Goal: Check status: Check status

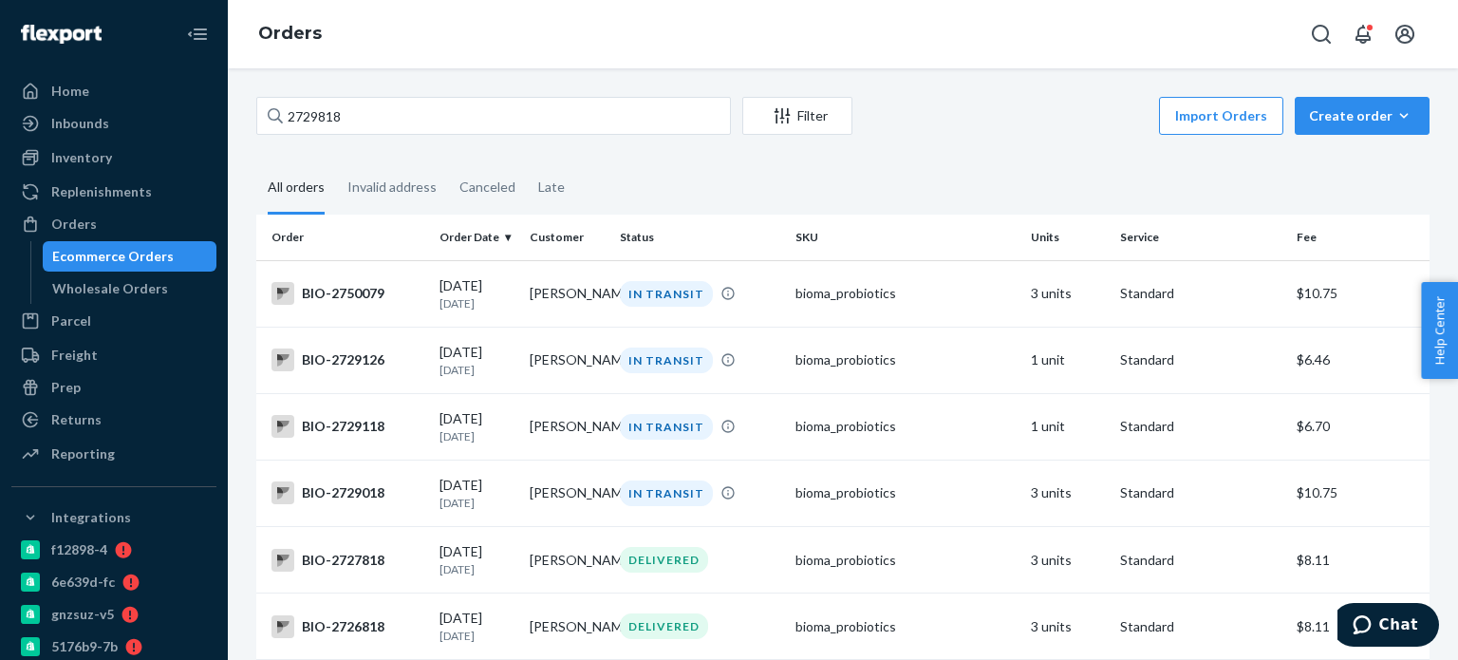
click at [289, 124] on input "2729818" at bounding box center [493, 116] width 475 height 38
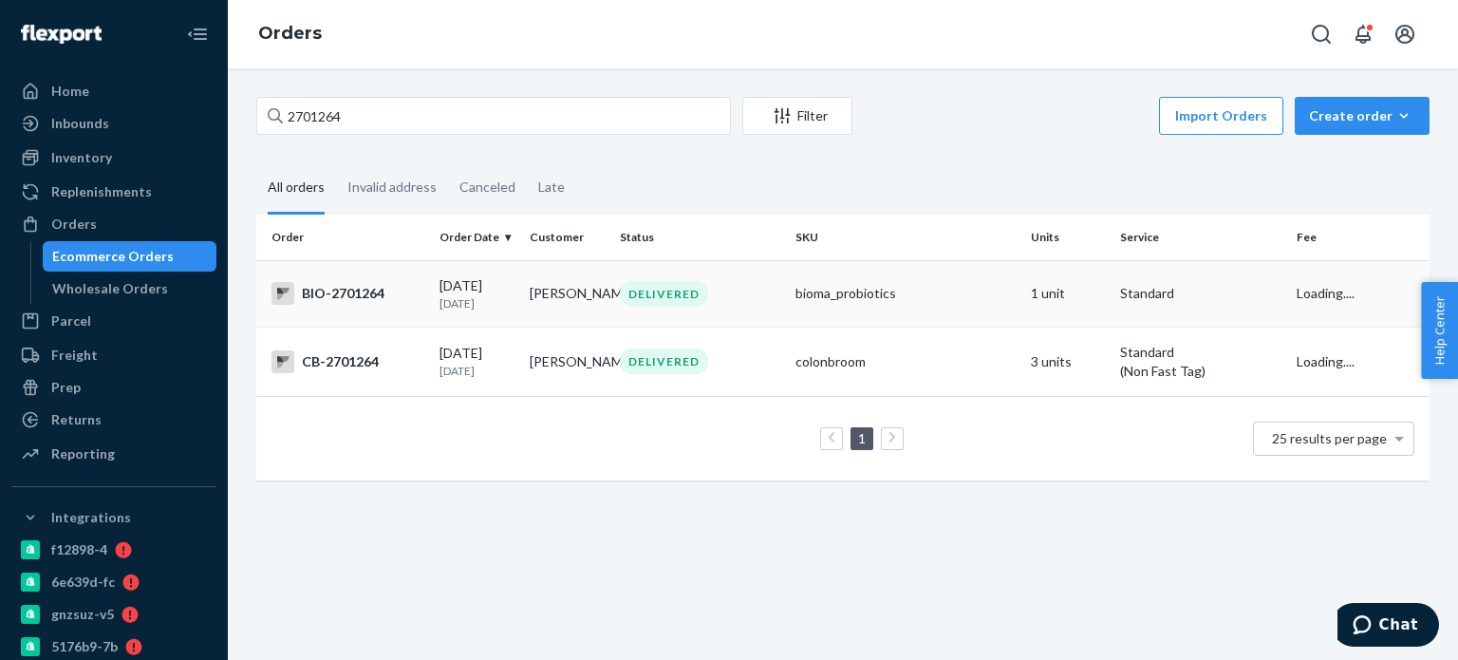
type input "2701264"
drag, startPoint x: 570, startPoint y: 290, endPoint x: 560, endPoint y: 280, distance: 14.1
click at [560, 280] on td "[PERSON_NAME]" at bounding box center [567, 293] width 90 height 66
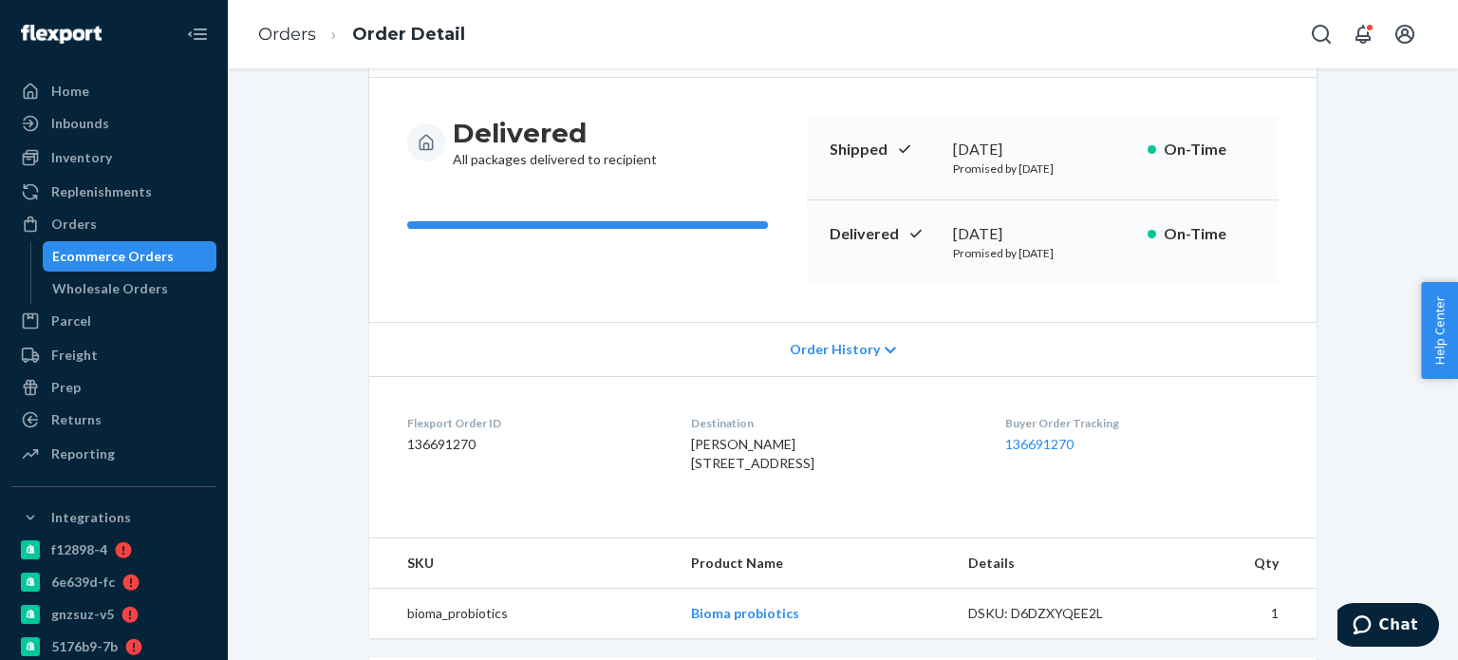
scroll to position [190, 0]
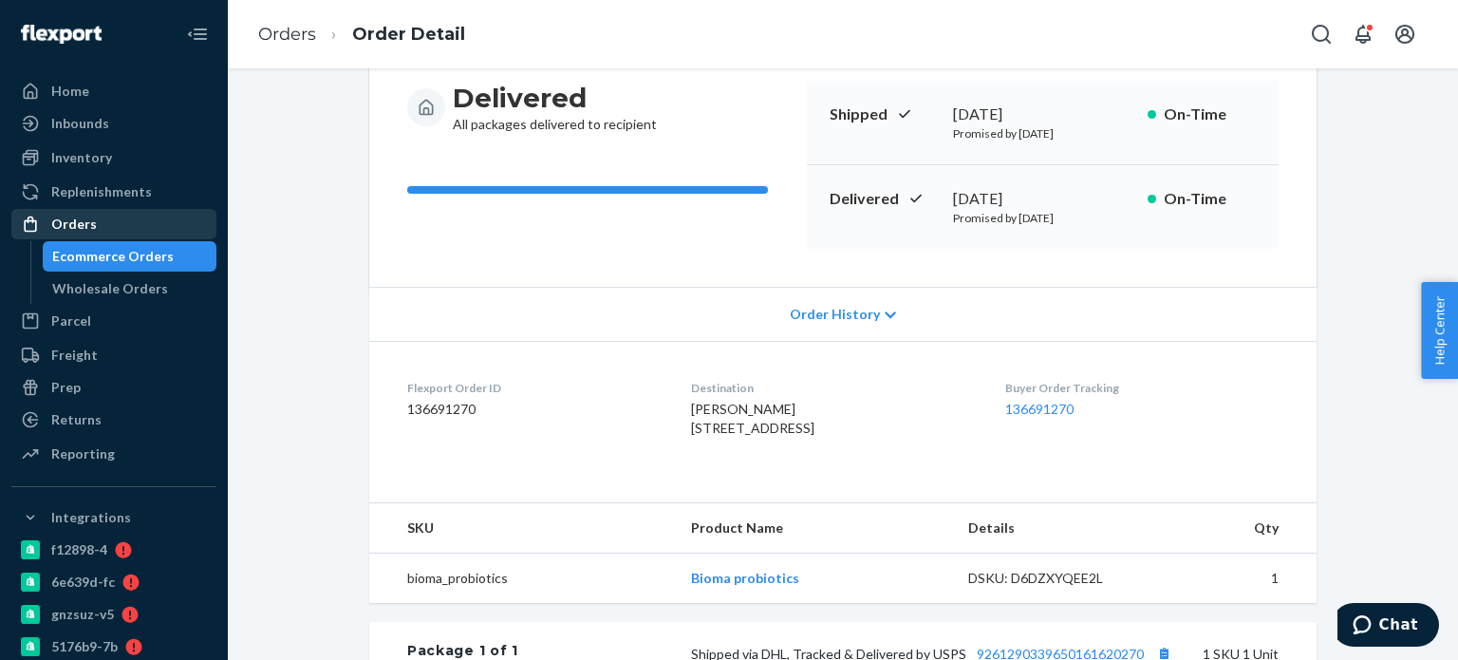
click at [96, 224] on div "Orders" at bounding box center [113, 224] width 201 height 27
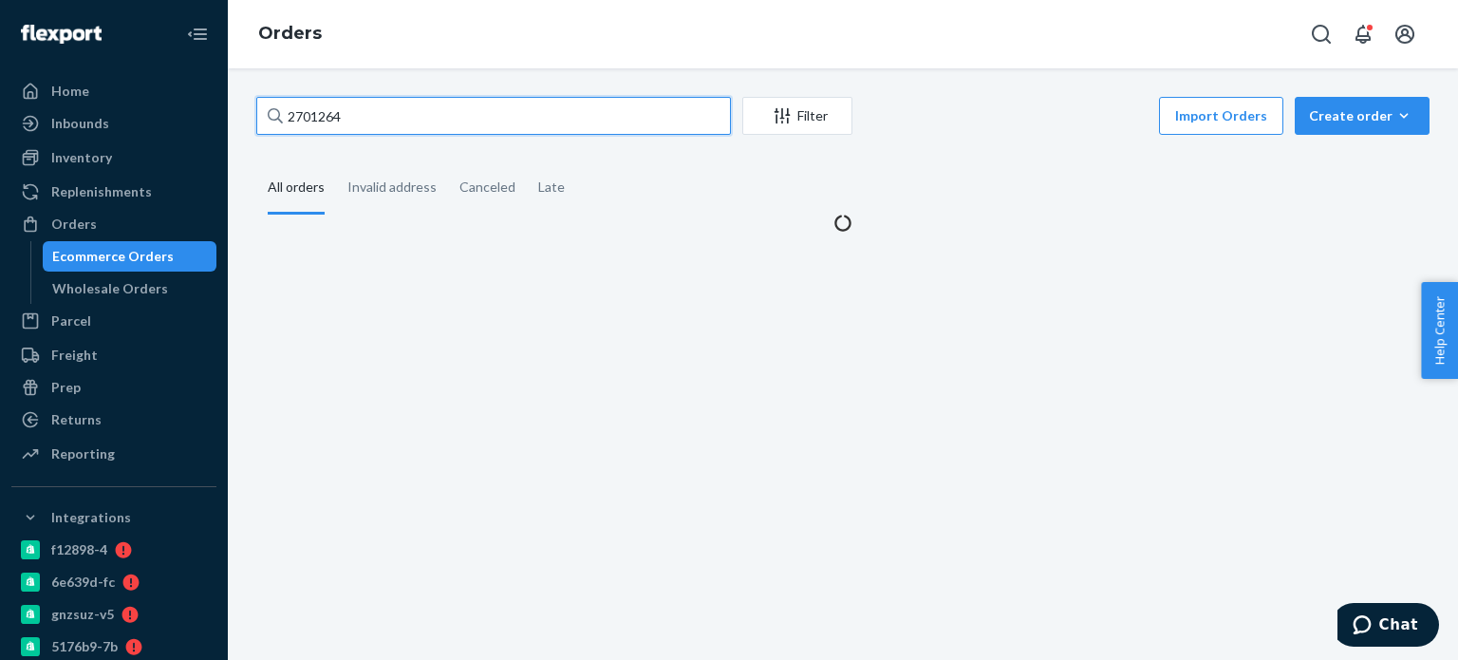
drag, startPoint x: 368, startPoint y: 102, endPoint x: 338, endPoint y: 121, distance: 35.8
click at [254, 109] on div "2701264 Filter Import Orders Create order Ecommerce order Removal order All ord…" at bounding box center [843, 165] width 1202 height 136
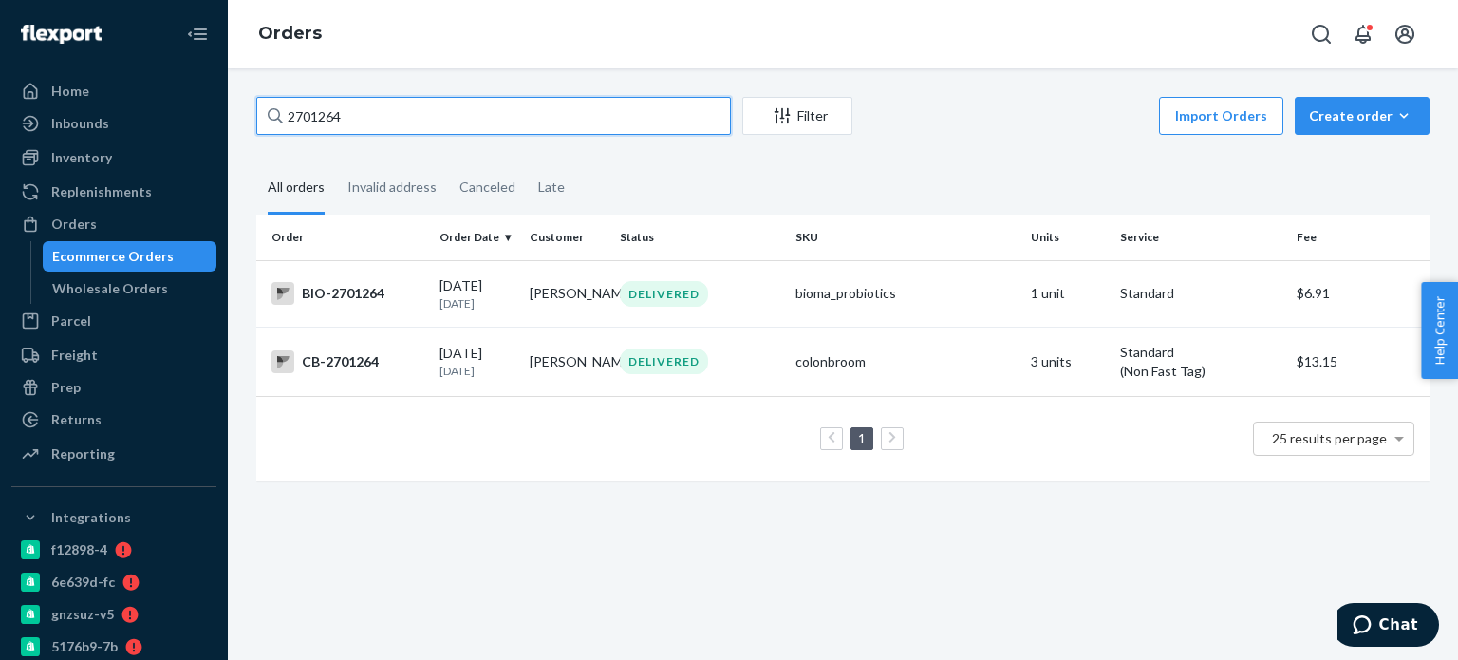
paste input "76118"
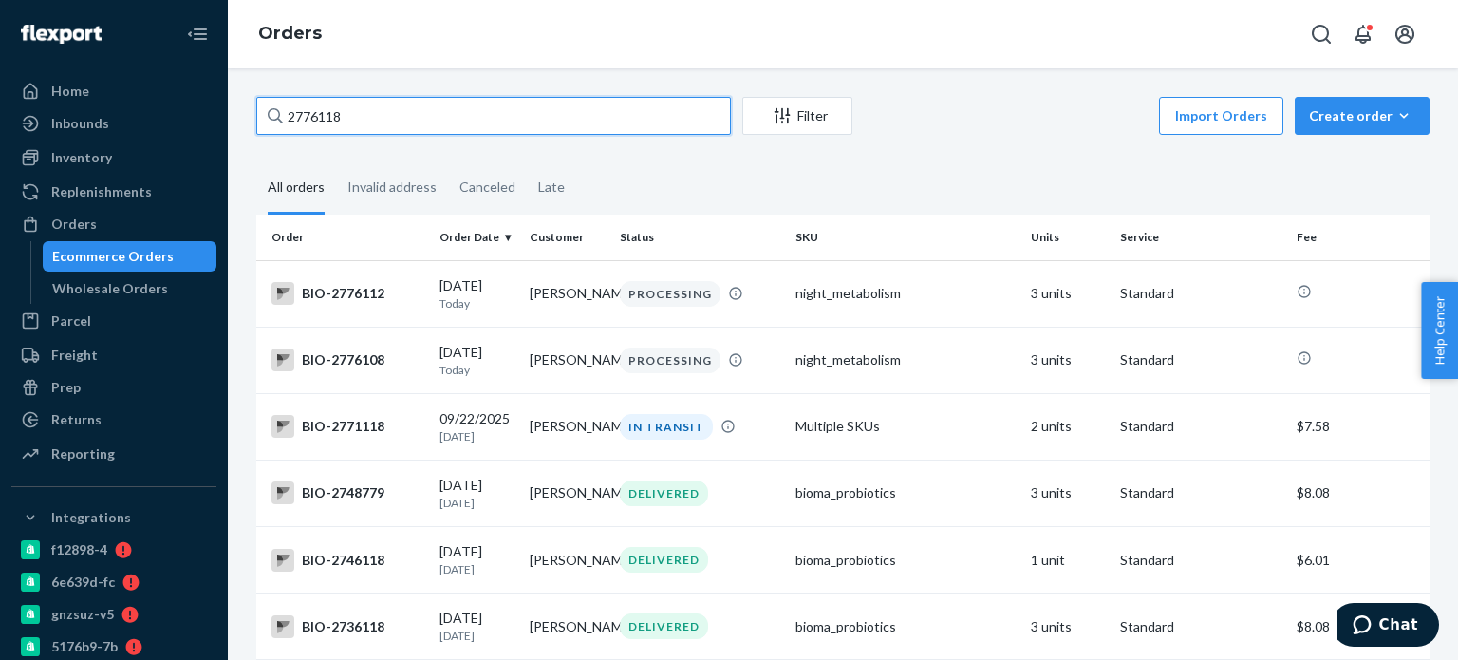
drag, startPoint x: 392, startPoint y: 122, endPoint x: 287, endPoint y: 122, distance: 105.4
click at [287, 122] on input "2776118" at bounding box center [493, 116] width 475 height 38
paste input "0"
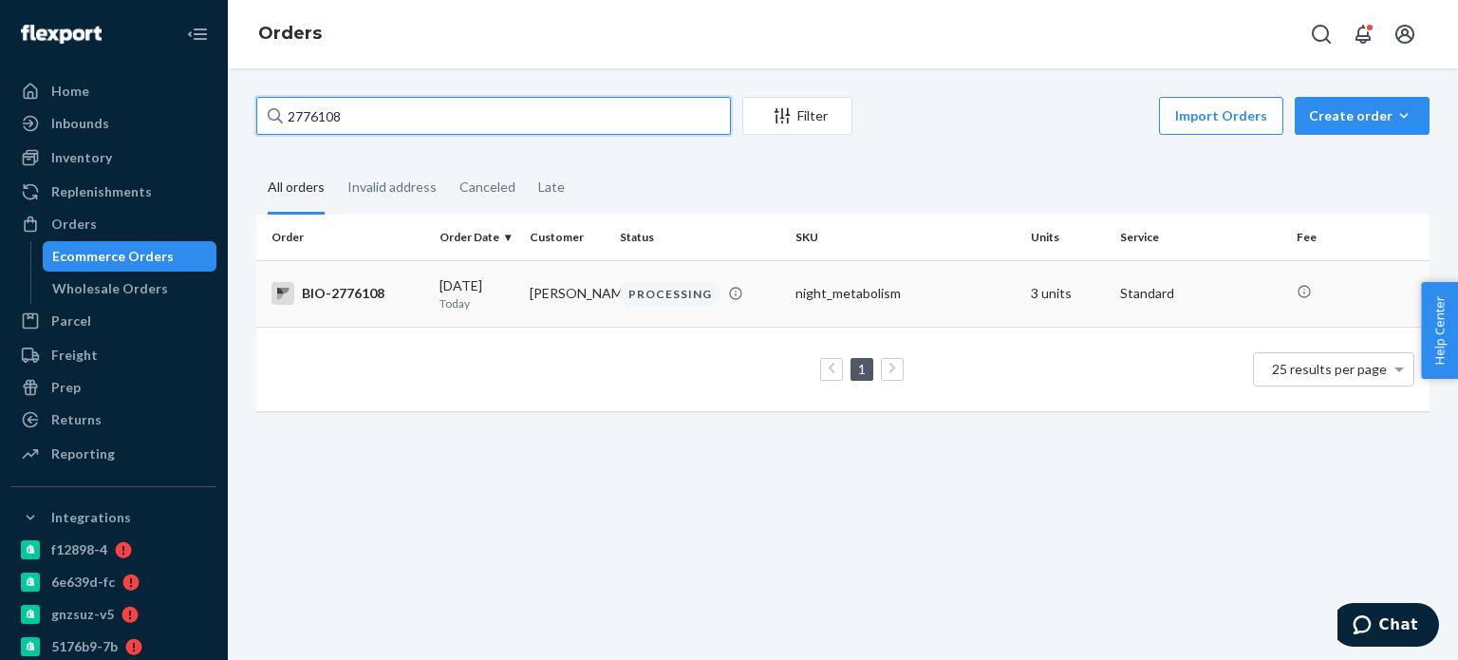
type input "2776108"
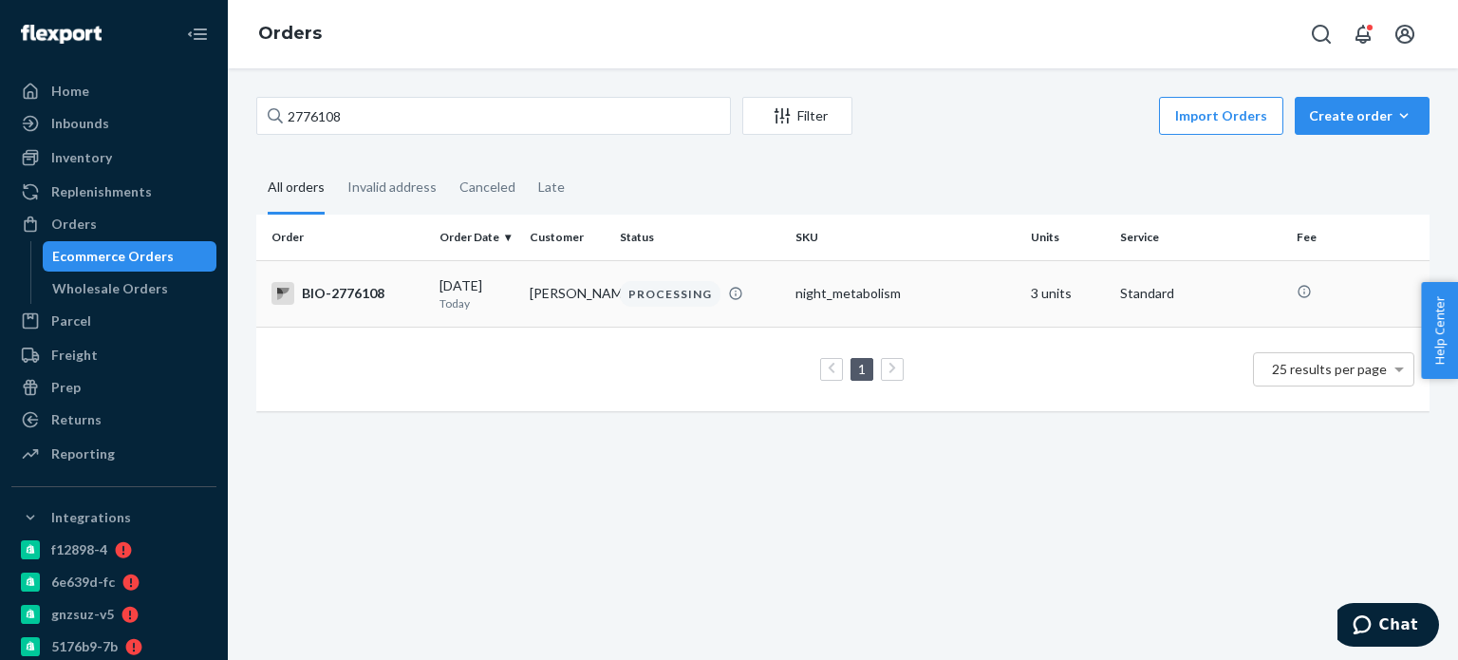
click at [665, 300] on div "PROCESSING" at bounding box center [670, 294] width 101 height 26
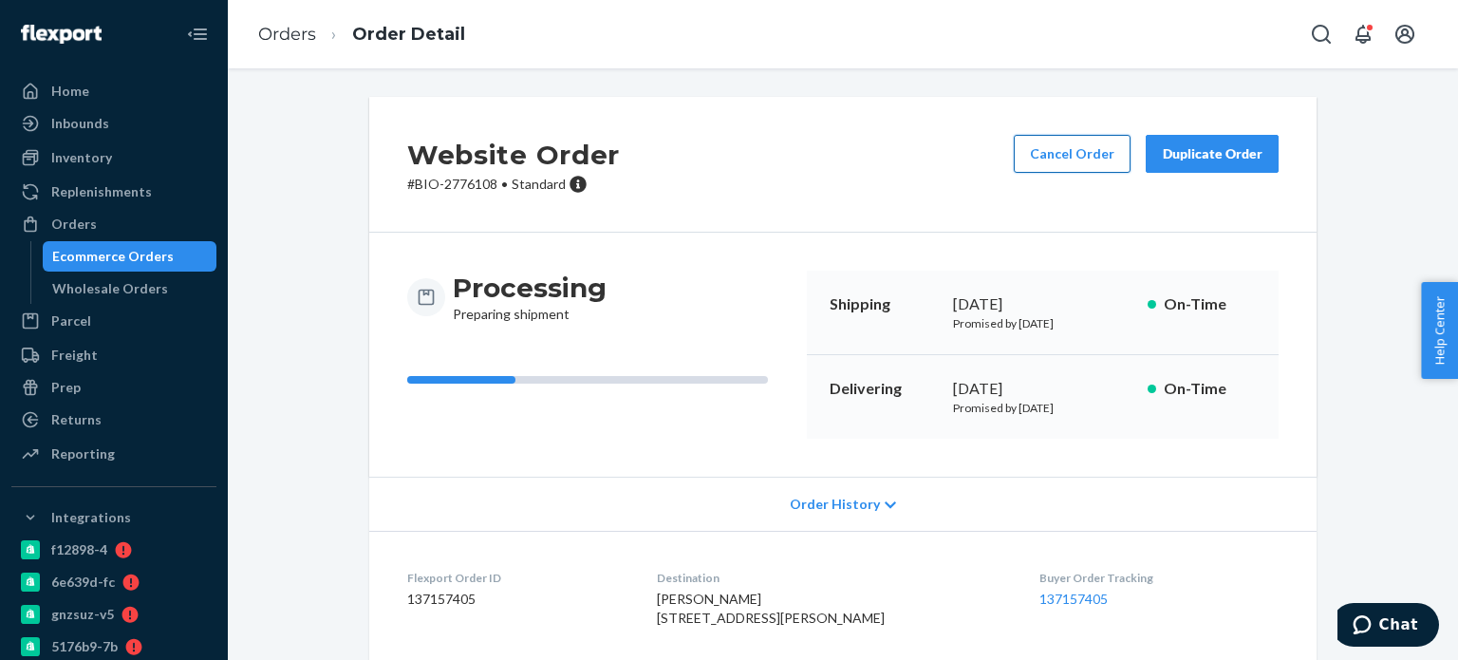
click at [1049, 157] on button "Cancel Order" at bounding box center [1072, 154] width 117 height 38
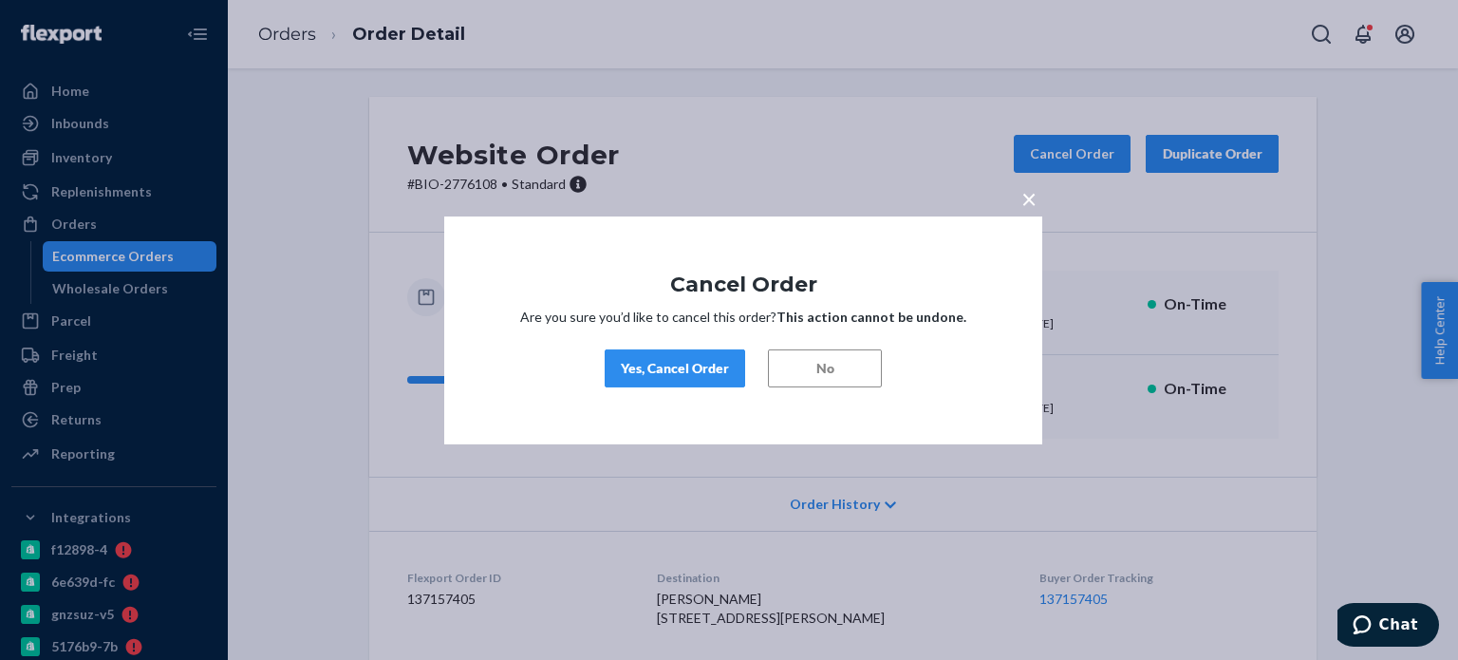
click at [672, 382] on button "Yes, Cancel Order" at bounding box center [675, 368] width 141 height 38
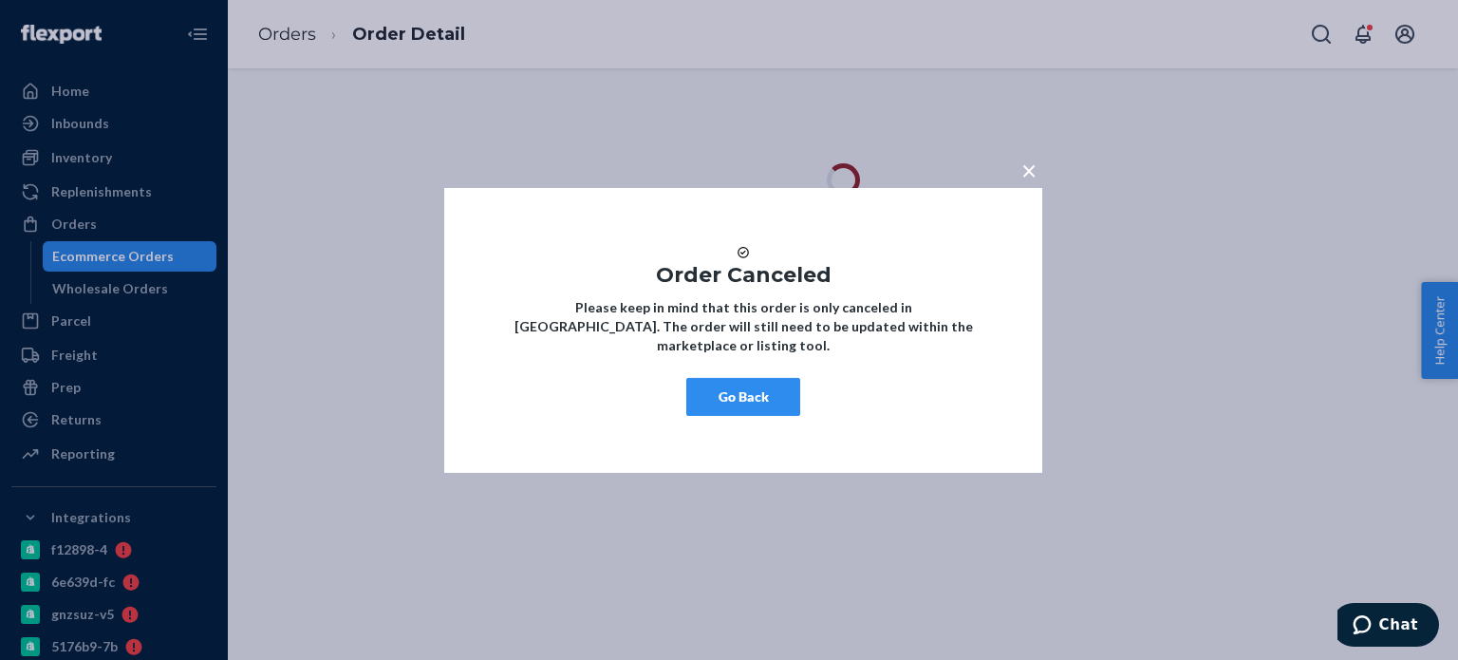
click at [748, 416] on button "Go Back" at bounding box center [743, 397] width 114 height 38
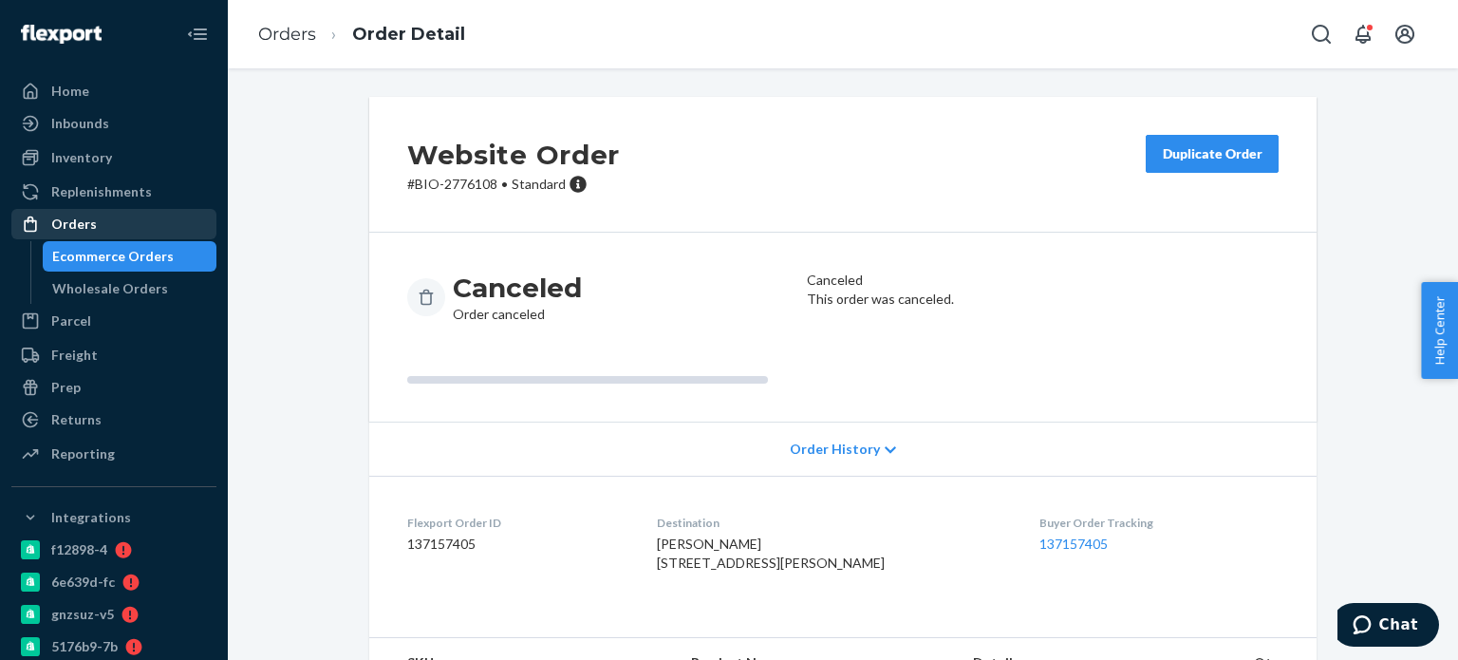
click at [143, 224] on div "Orders" at bounding box center [113, 224] width 201 height 27
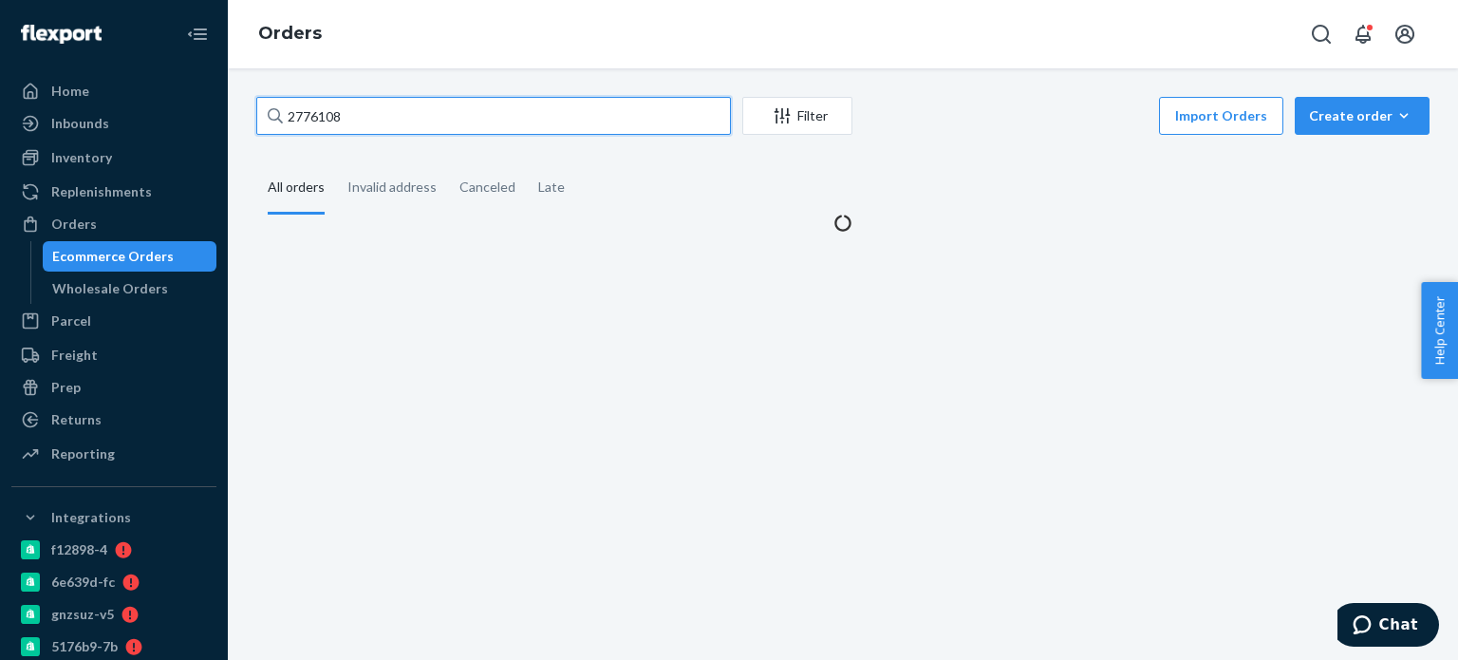
drag, startPoint x: 351, startPoint y: 105, endPoint x: 252, endPoint y: 125, distance: 101.7
click at [252, 125] on div "2776108 Filter Import Orders Create order Ecommerce order Removal order All ord…" at bounding box center [843, 165] width 1202 height 136
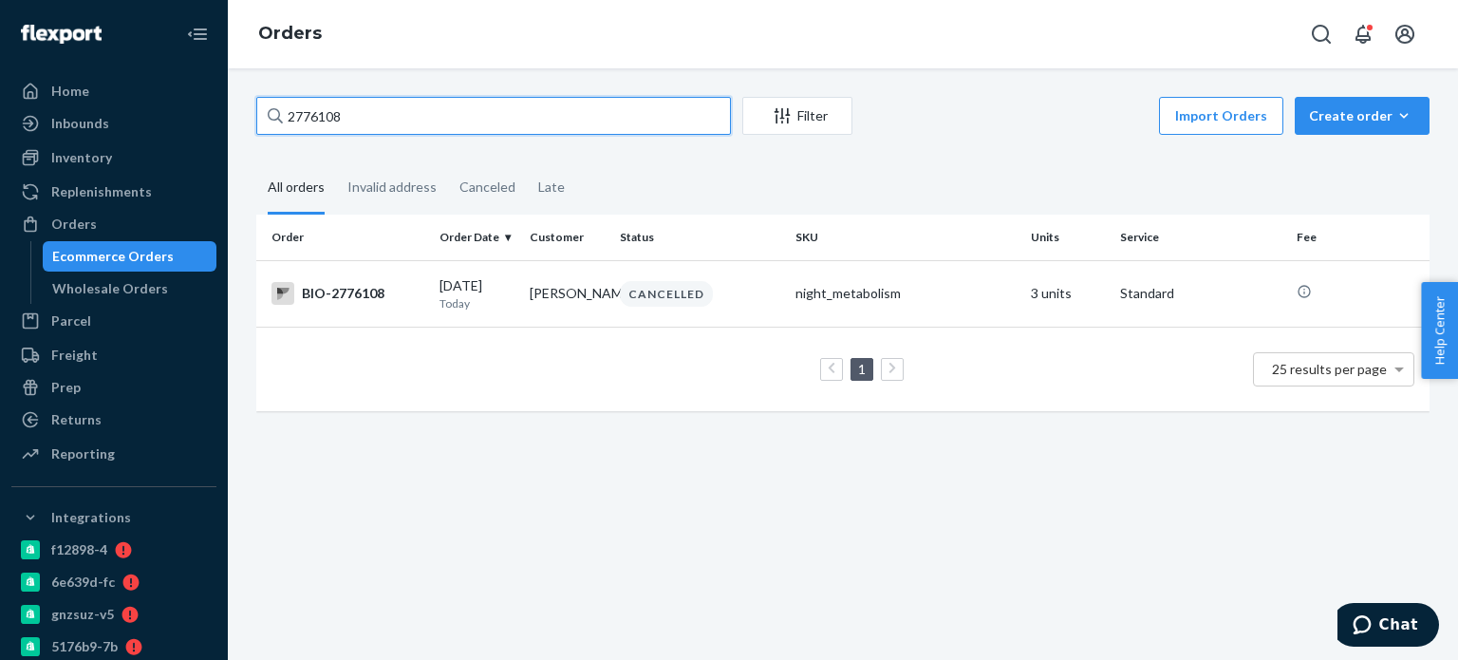
paste input "488777"
type input "2488777"
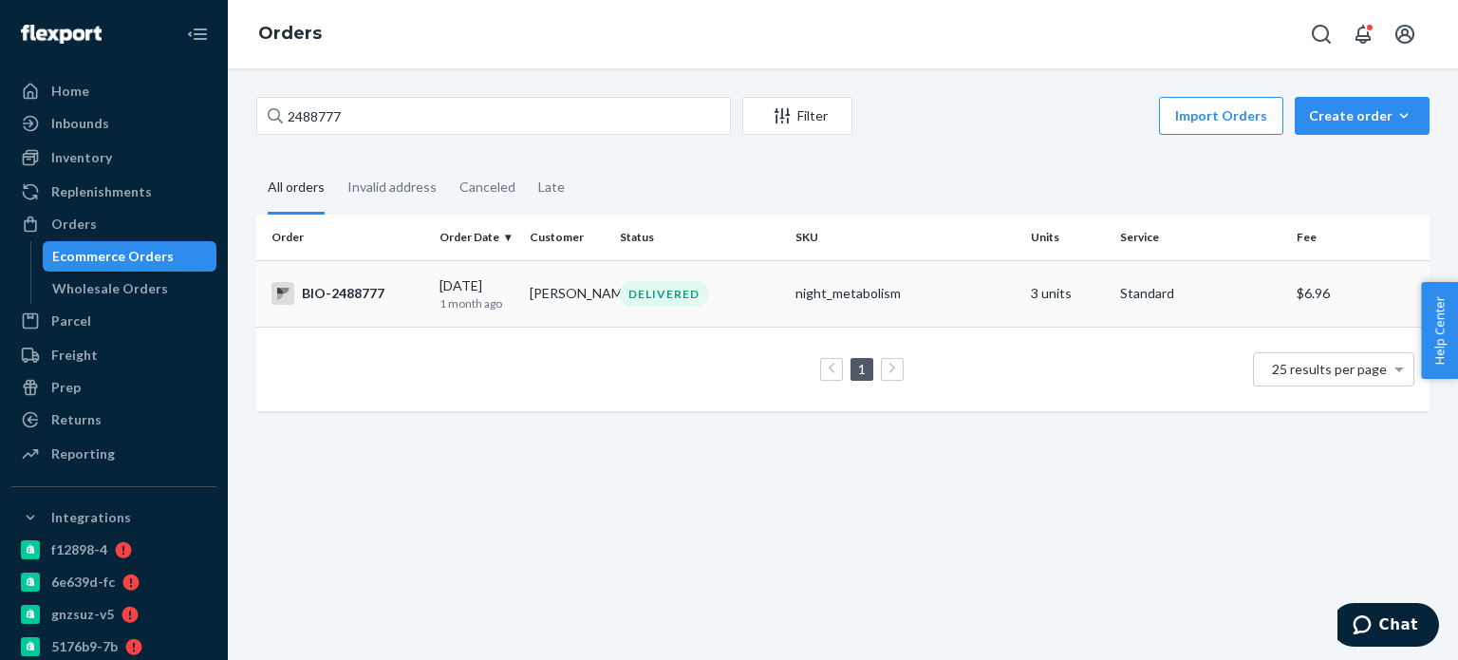
click at [727, 281] on div "DELIVERED" at bounding box center [700, 294] width 168 height 26
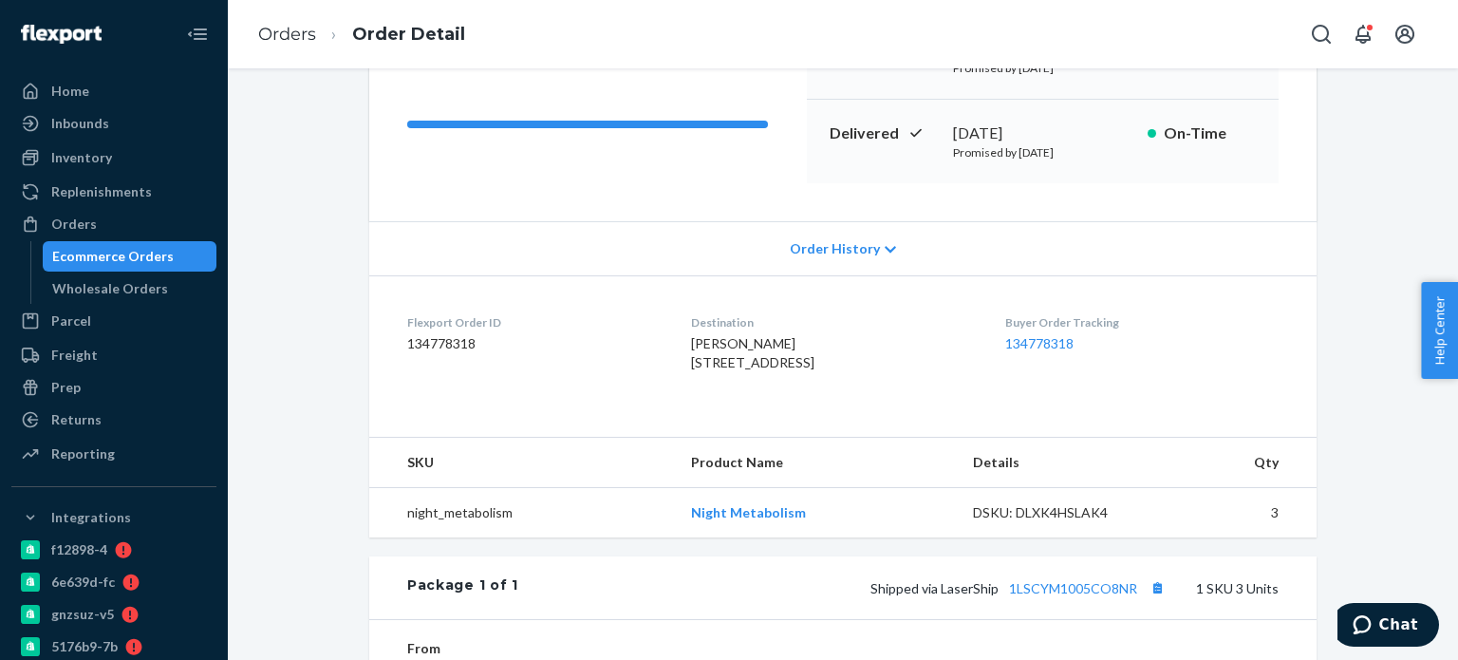
scroll to position [285, 0]
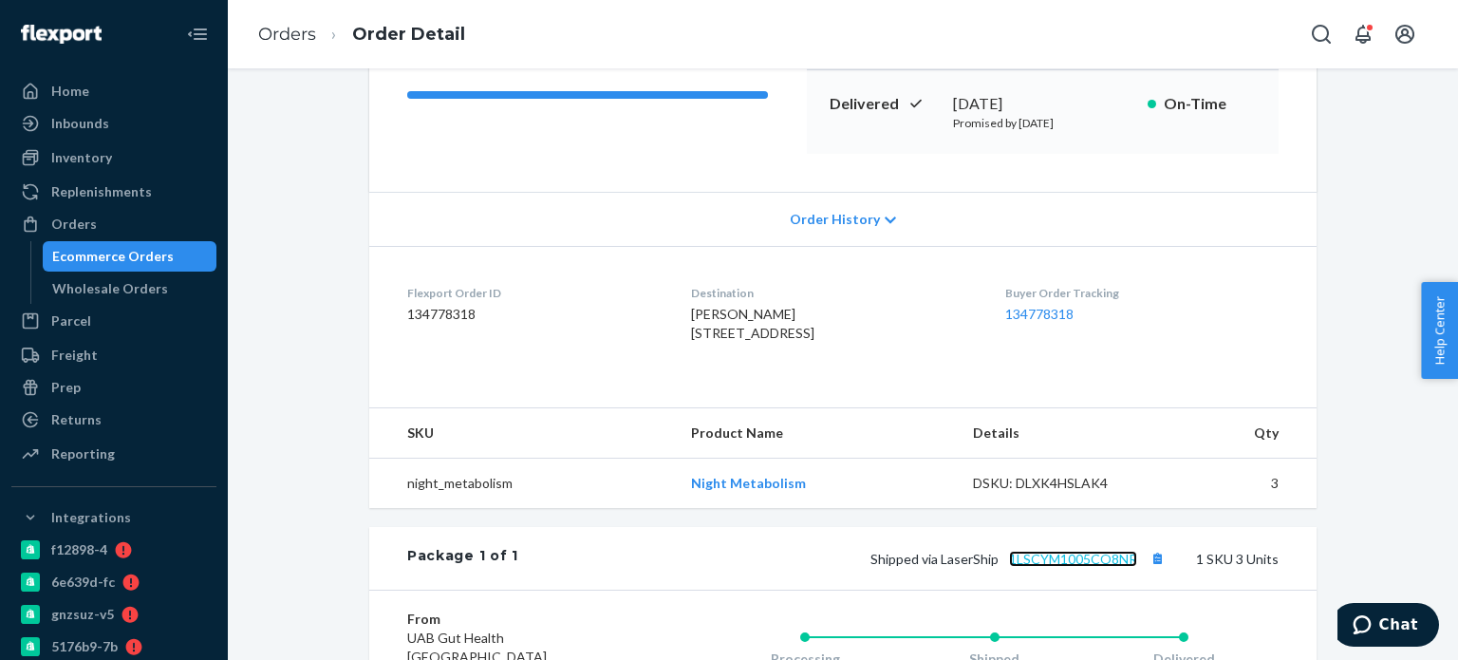
click at [1047, 567] on link "1LSCYM1005CO8NR" at bounding box center [1073, 559] width 128 height 16
drag, startPoint x: 125, startPoint y: 227, endPoint x: 218, endPoint y: 204, distance: 95.8
click at [125, 227] on div "Orders" at bounding box center [113, 224] width 201 height 27
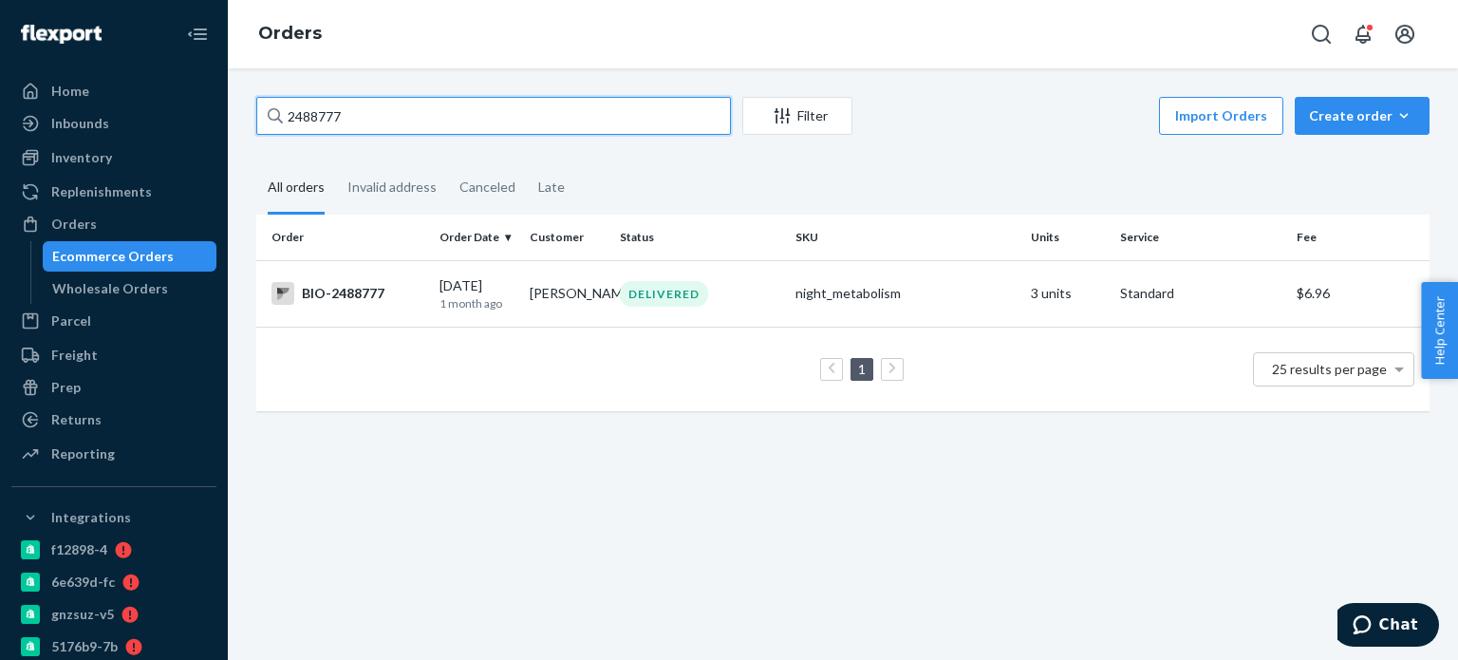
drag, startPoint x: 313, startPoint y: 108, endPoint x: 274, endPoint y: 112, distance: 39.1
click at [274, 112] on div "2488777" at bounding box center [493, 116] width 475 height 38
paste input "658895"
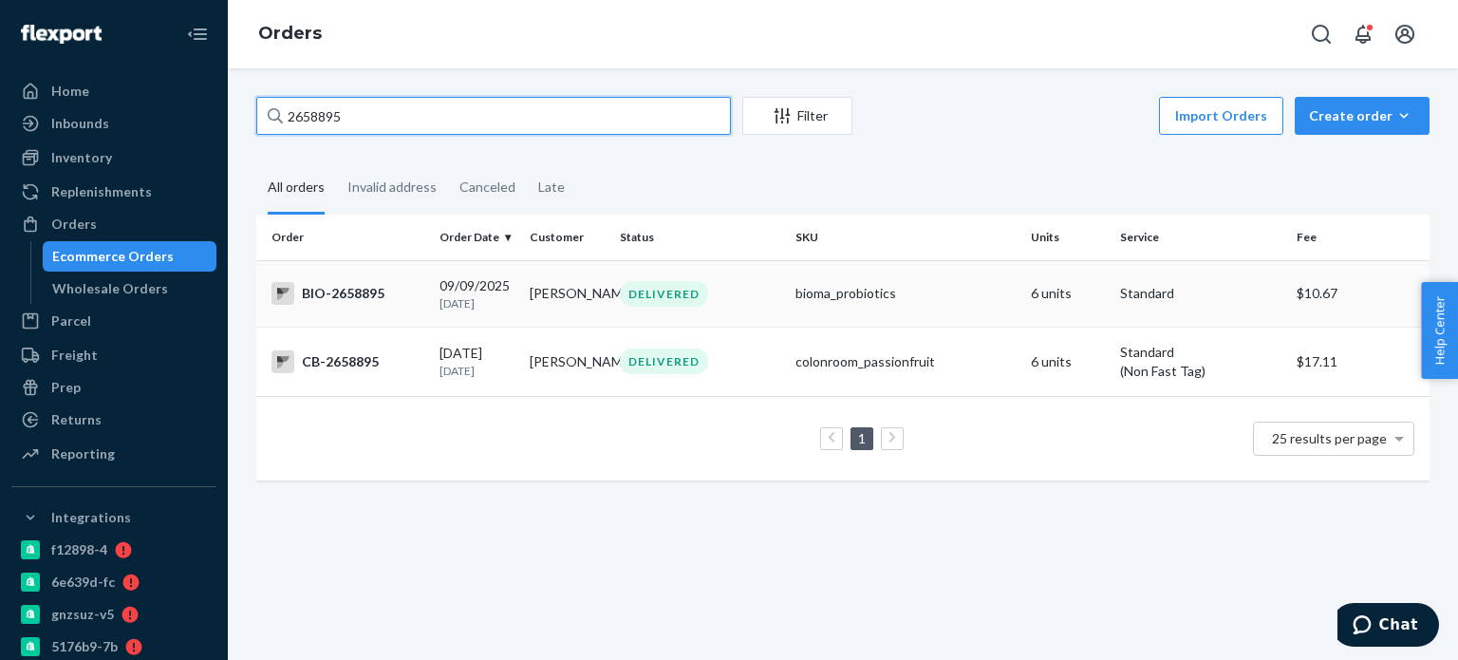
type input "2658895"
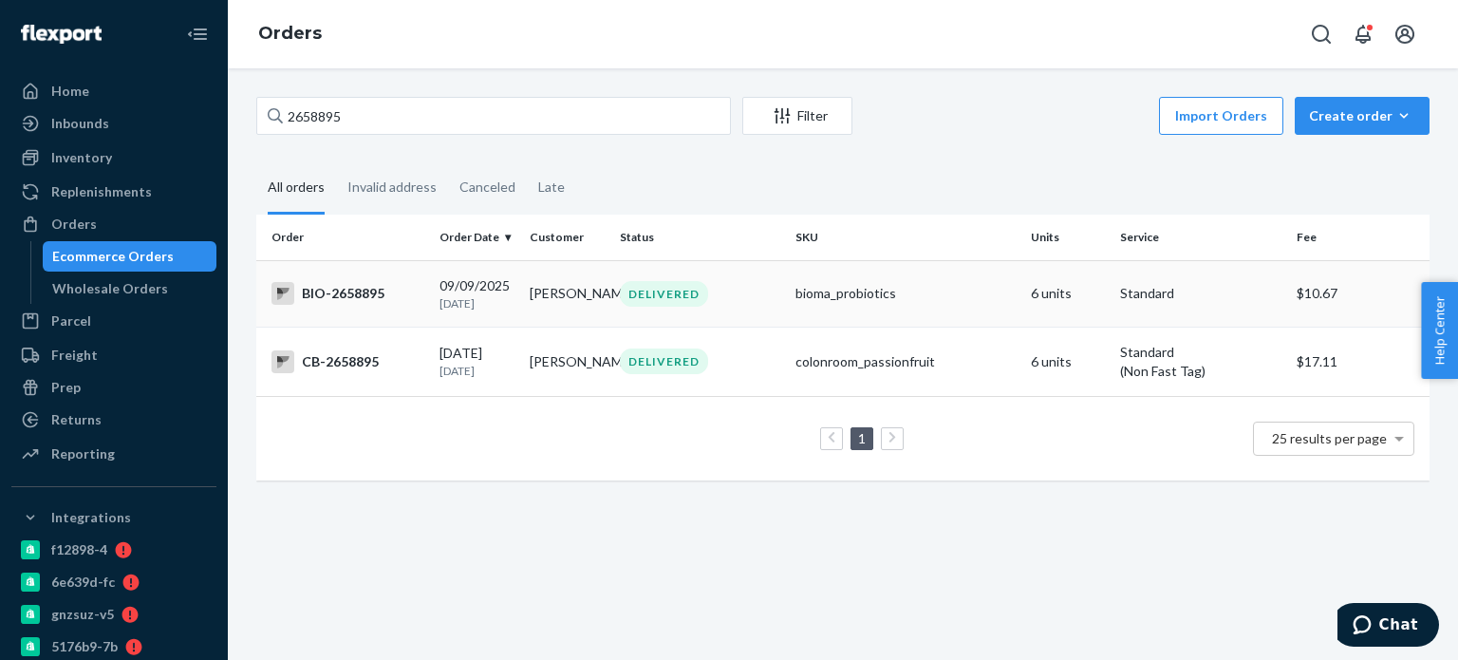
click at [558, 295] on td "[PERSON_NAME]" at bounding box center [567, 293] width 90 height 66
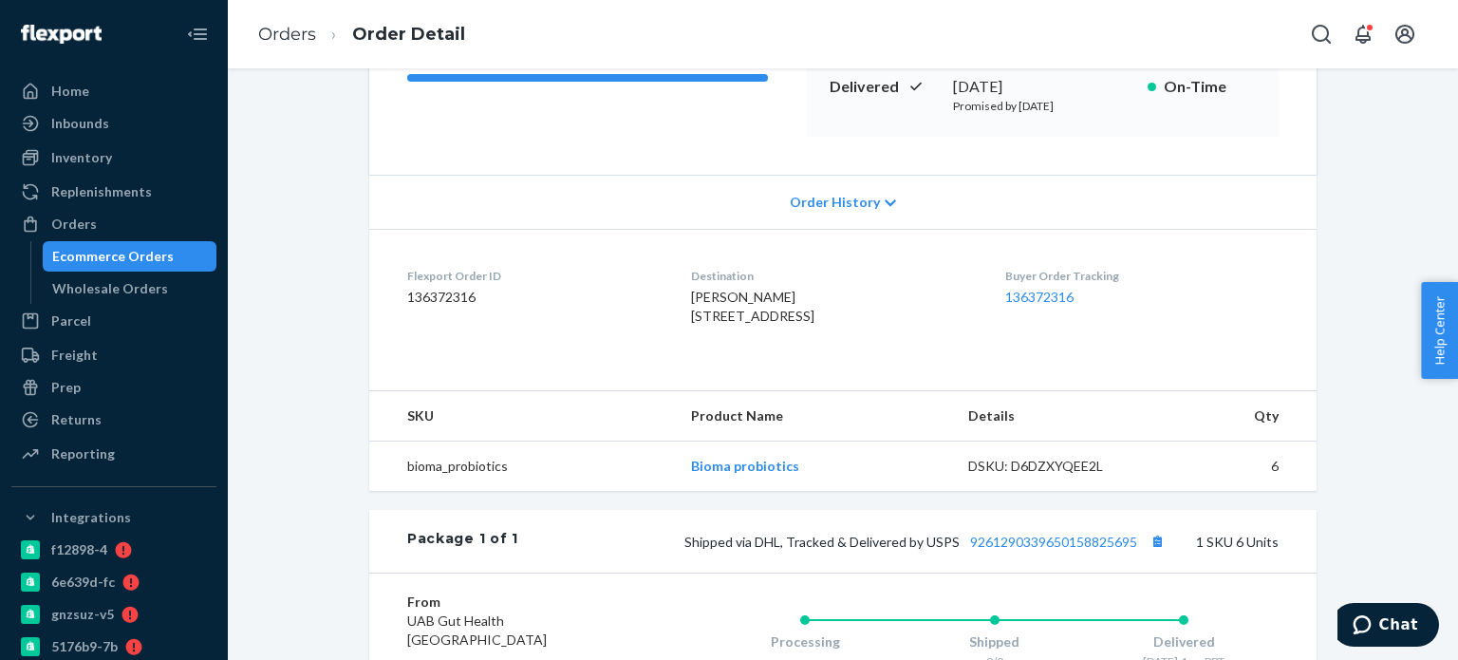
scroll to position [380, 0]
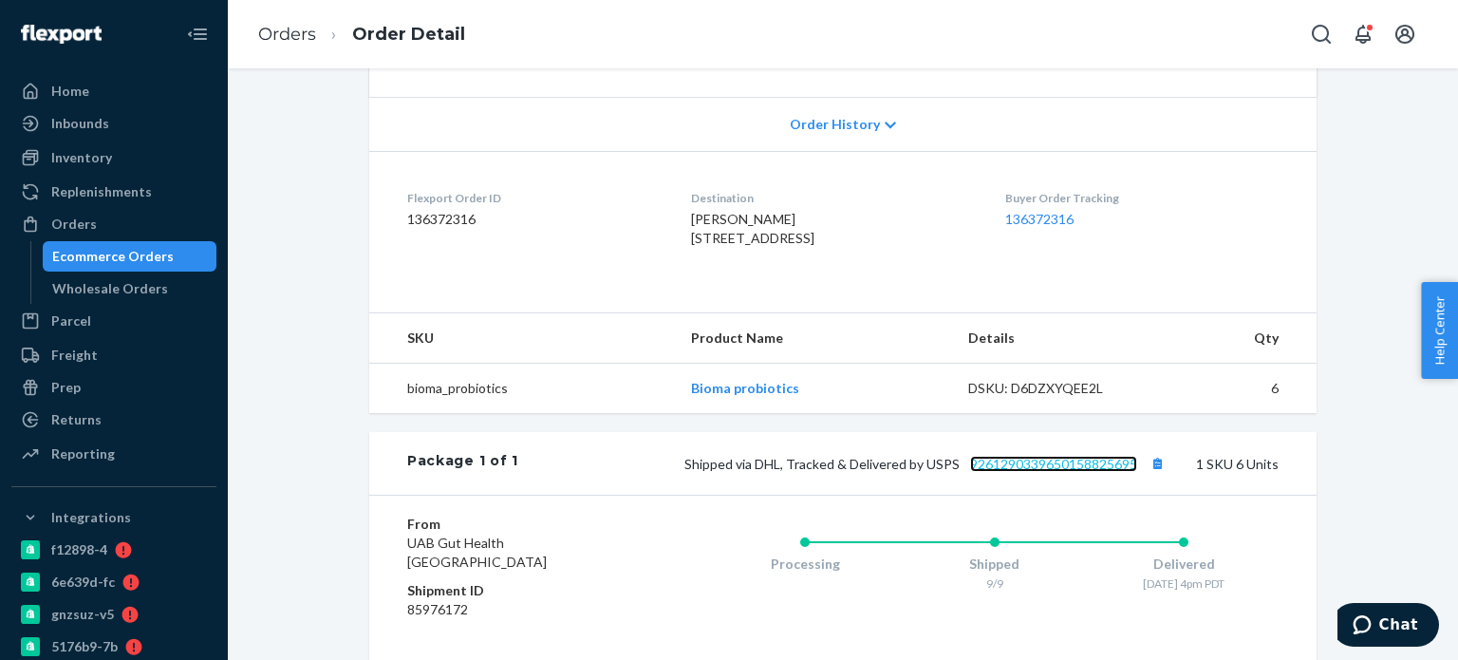
click at [1027, 472] on link "9261290339650158825695" at bounding box center [1053, 464] width 167 height 16
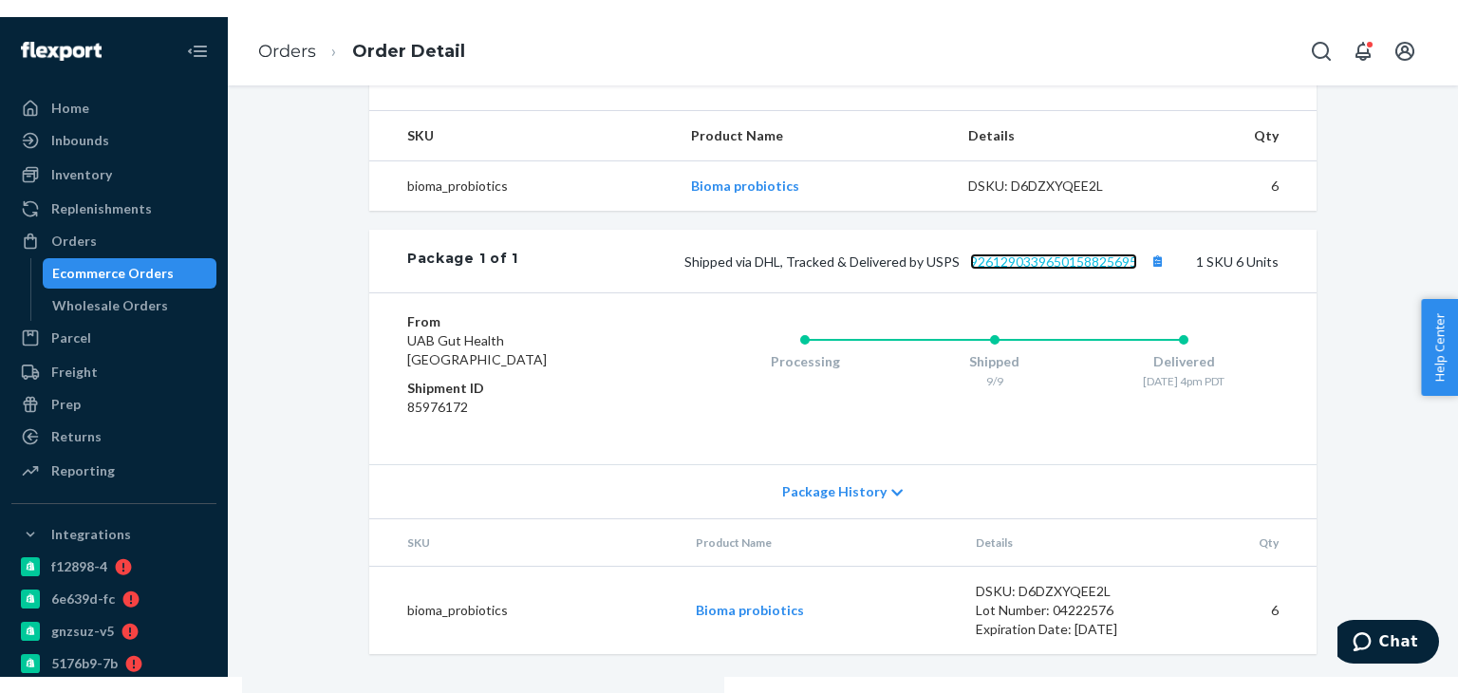
scroll to position [653, 0]
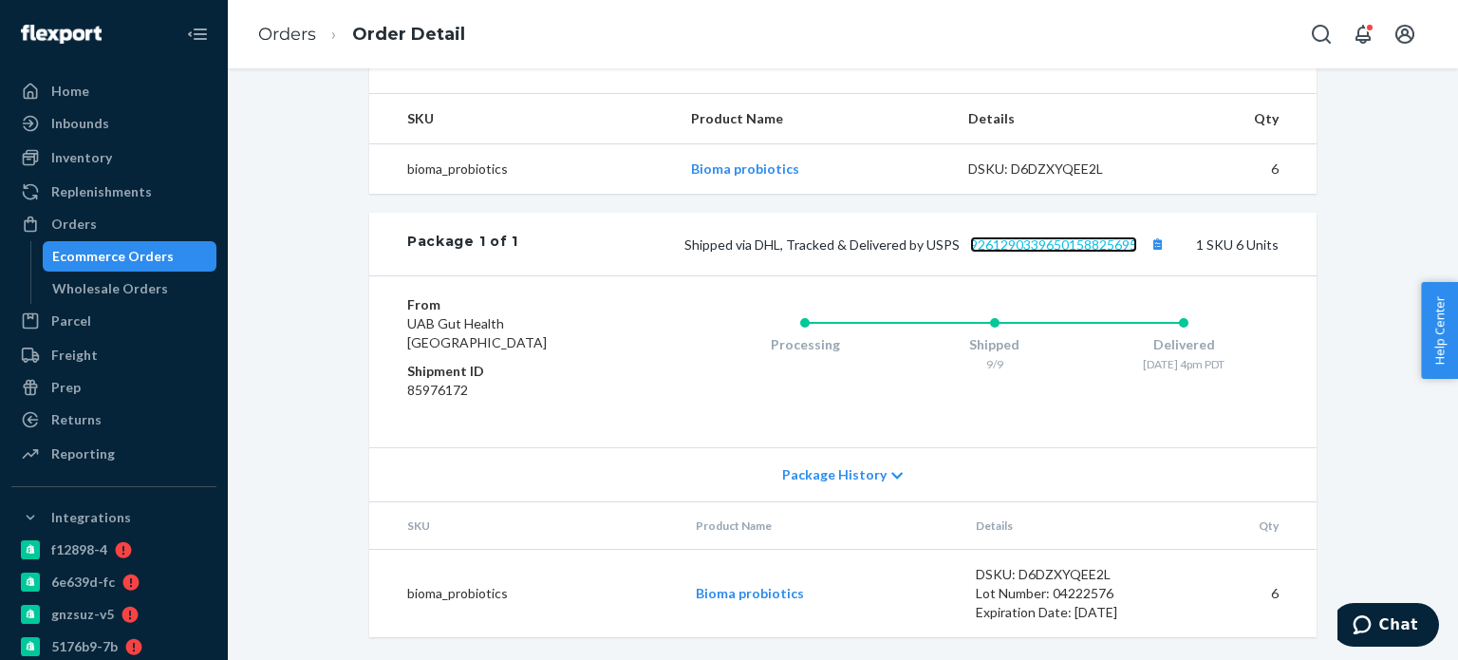
click at [1009, 241] on link "9261290339650158825695" at bounding box center [1053, 244] width 167 height 16
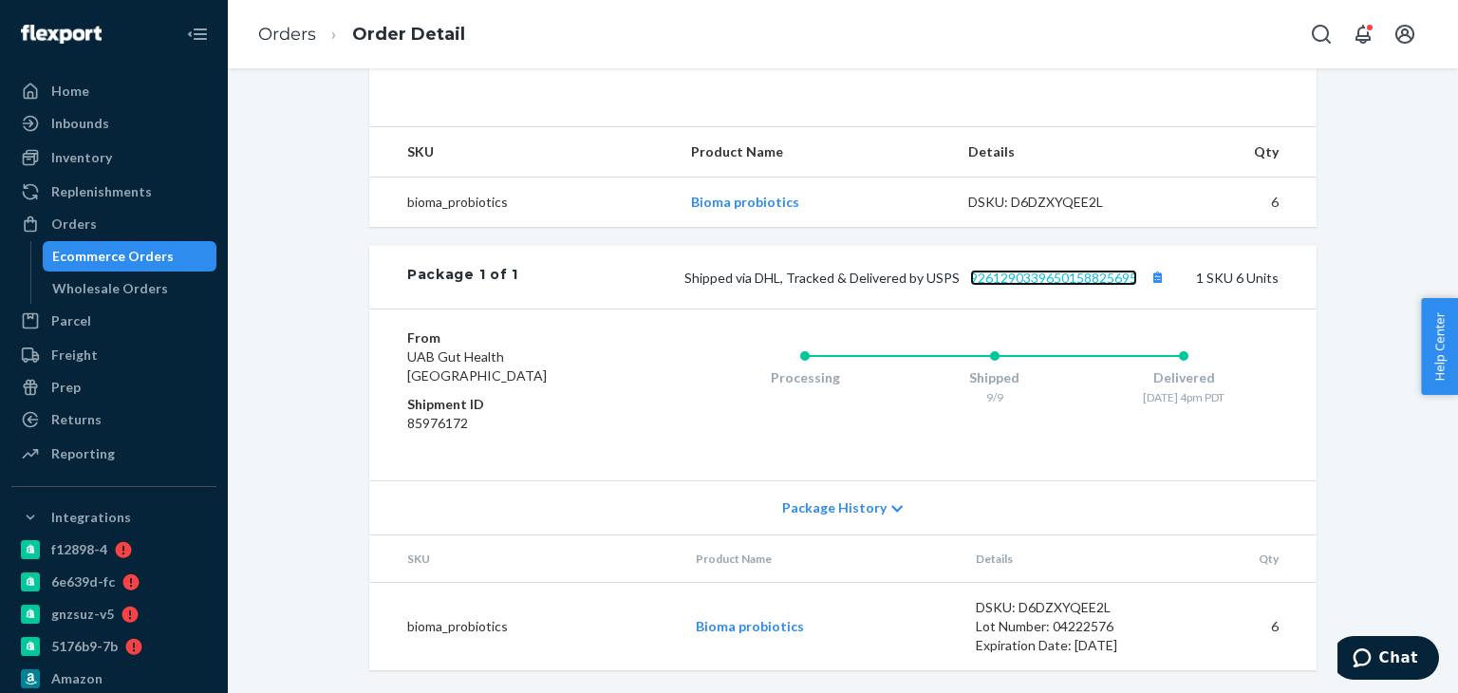
scroll to position [621, 0]
click at [119, 202] on div "Replenishments" at bounding box center [113, 191] width 201 height 27
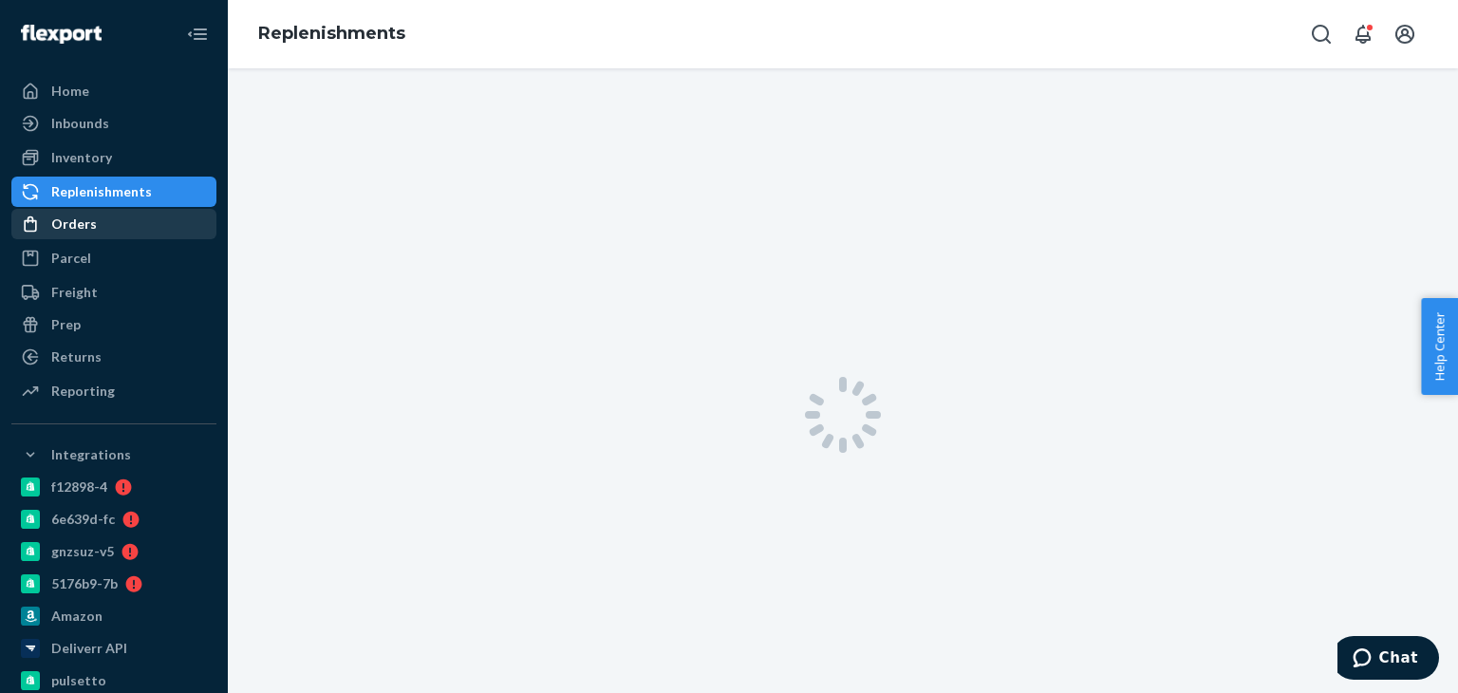
click at [106, 212] on div "Orders" at bounding box center [113, 224] width 201 height 27
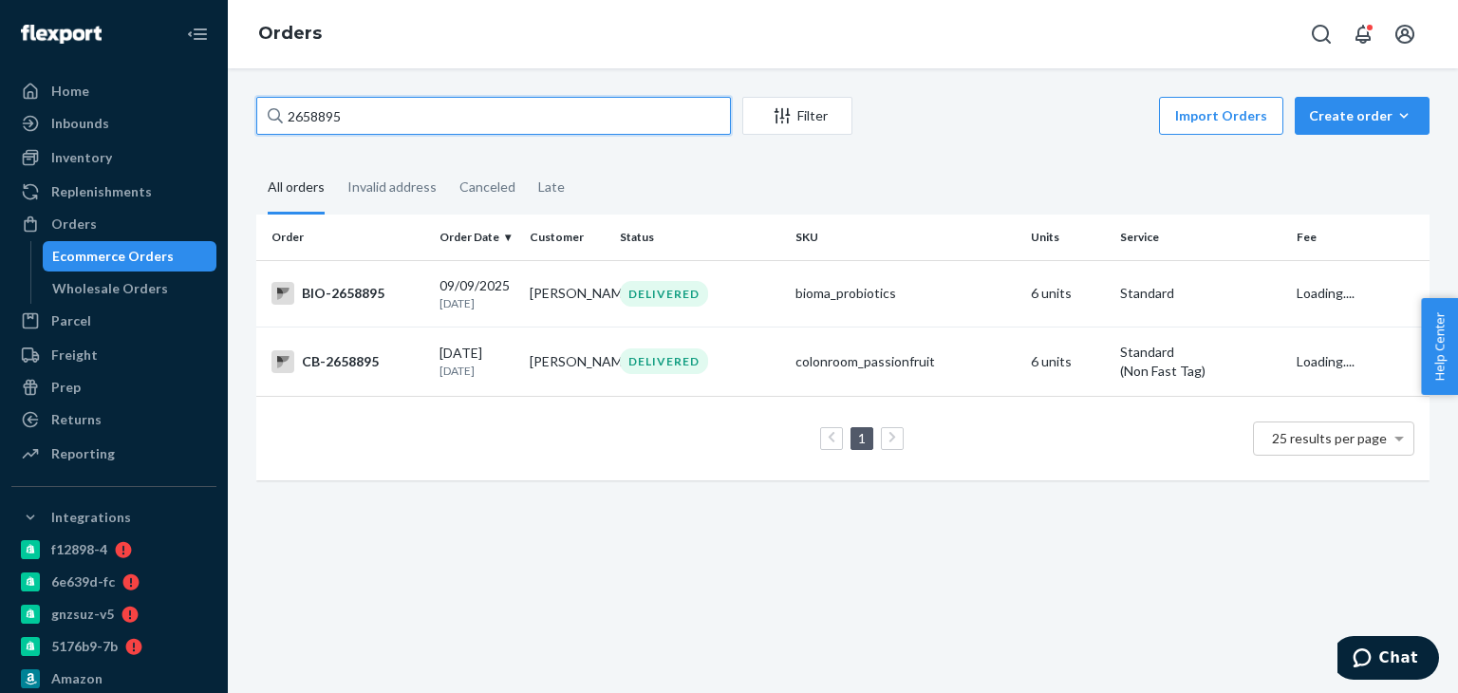
click at [370, 119] on input "2658895" at bounding box center [493, 116] width 475 height 38
click at [513, 525] on div "2658895 Filter Import Orders Create order Ecommerce order Removal order All ord…" at bounding box center [843, 380] width 1230 height 625
click at [482, 469] on div "1 25 results per page" at bounding box center [843, 438] width 1143 height 61
click at [612, 555] on div "2658895 Filter Import Orders Create order Ecommerce order Removal order All ord…" at bounding box center [843, 380] width 1230 height 625
